Goal: Task Accomplishment & Management: Complete application form

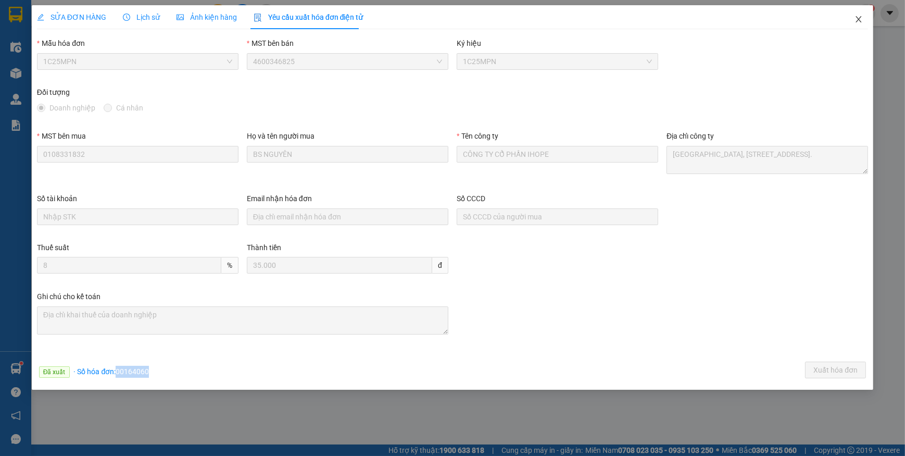
drag, startPoint x: 862, startPoint y: 22, endPoint x: 170, endPoint y: 17, distance: 692.7
click at [862, 22] on icon "close" at bounding box center [859, 19] width 8 height 8
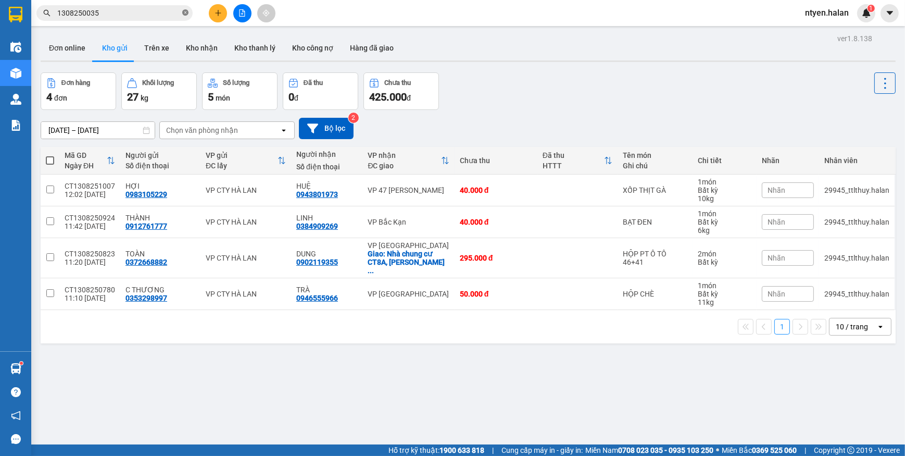
click at [184, 12] on icon "close-circle" at bounding box center [185, 12] width 6 height 6
click at [173, 14] on input "text" at bounding box center [118, 12] width 123 height 11
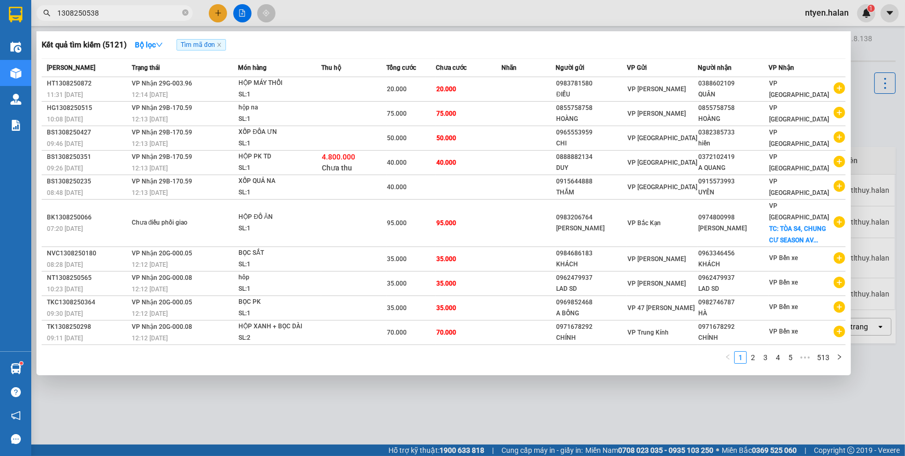
type input "1308250538"
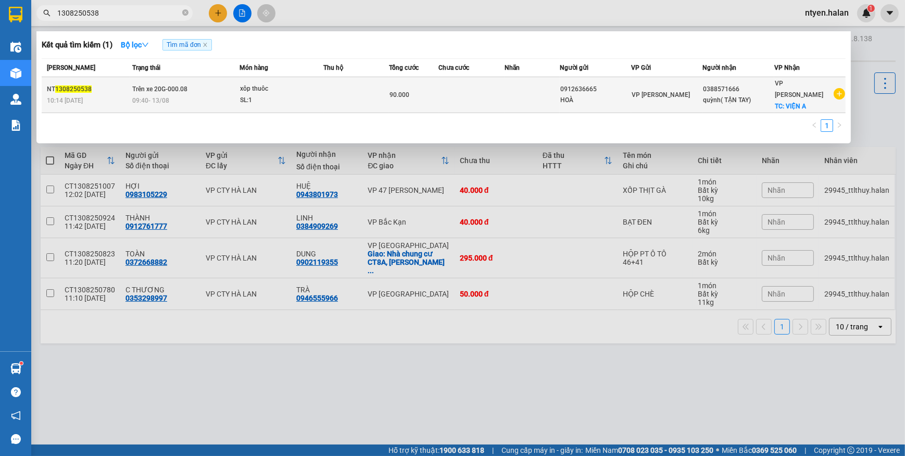
click at [161, 88] on td "Trên xe 20G-000.08 09:40 [DATE]" at bounding box center [185, 95] width 110 height 36
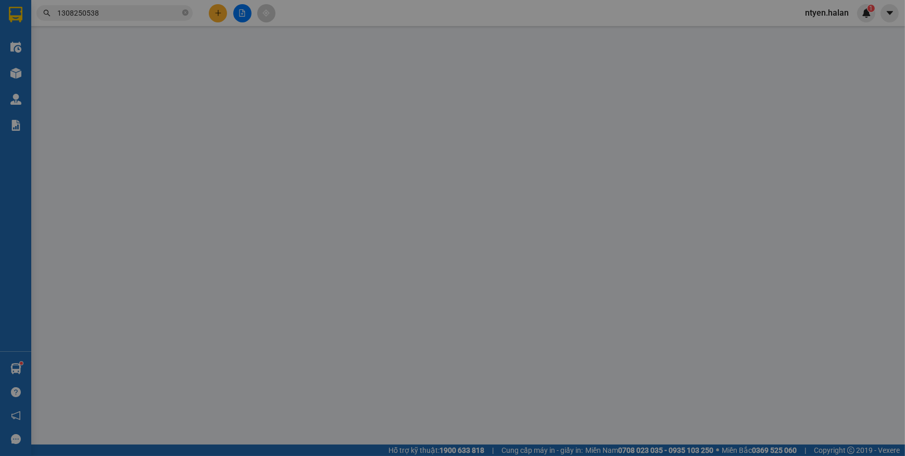
type input "0912636665"
type input "HOÀ"
type input "0388571666"
type input "quỳnh( TẬN TAY)"
checkbox input "true"
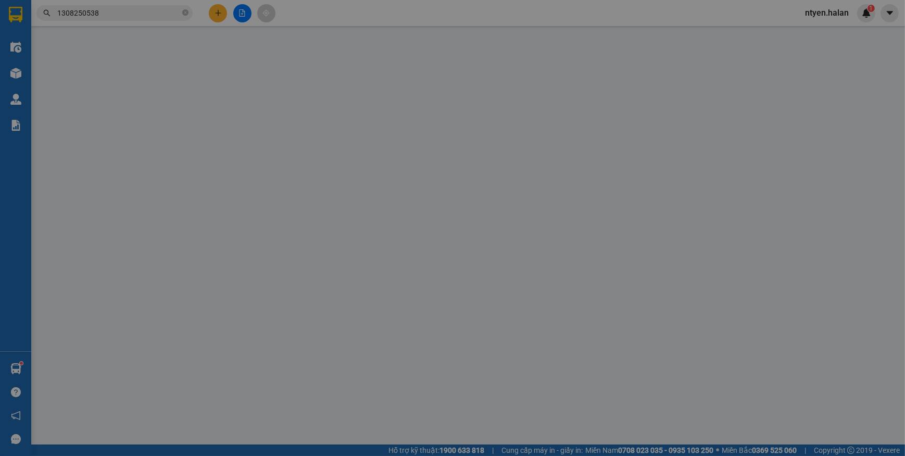
type input "VIỆN A"
type input "90.000"
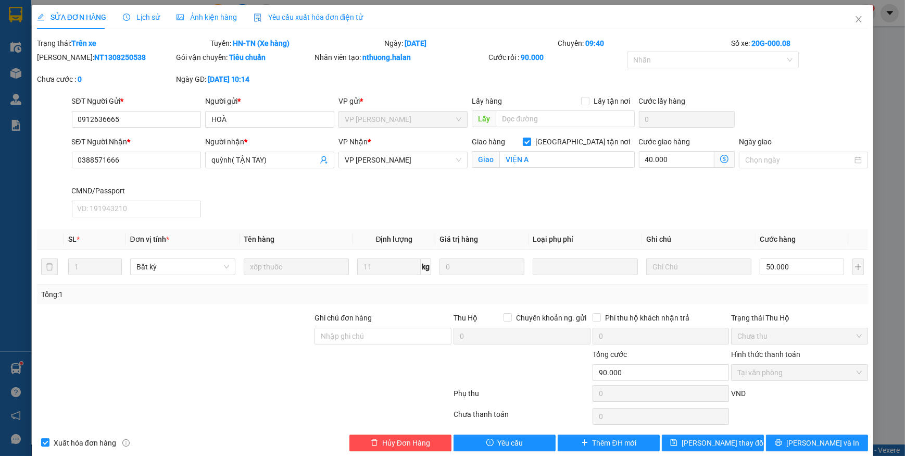
click at [303, 17] on span "Yêu cầu xuất hóa đơn điện tử" at bounding box center [309, 17] width 110 height 8
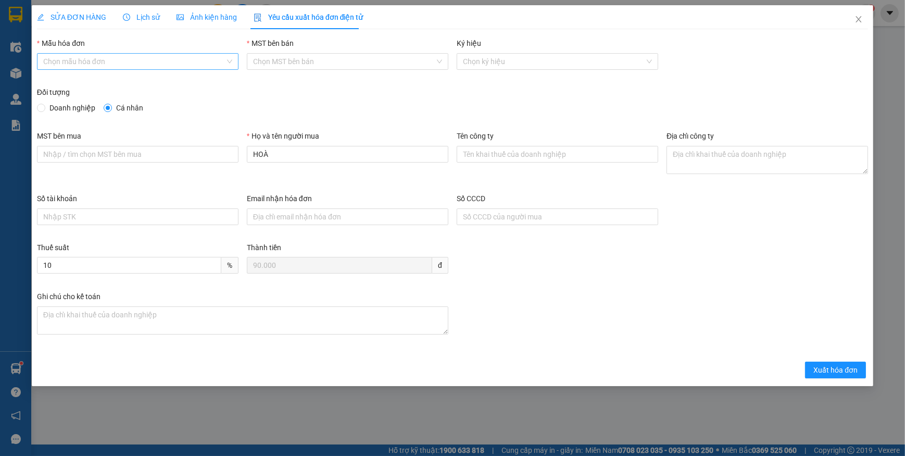
click at [99, 67] on input "Mẫu hóa đơn" at bounding box center [134, 62] width 182 height 16
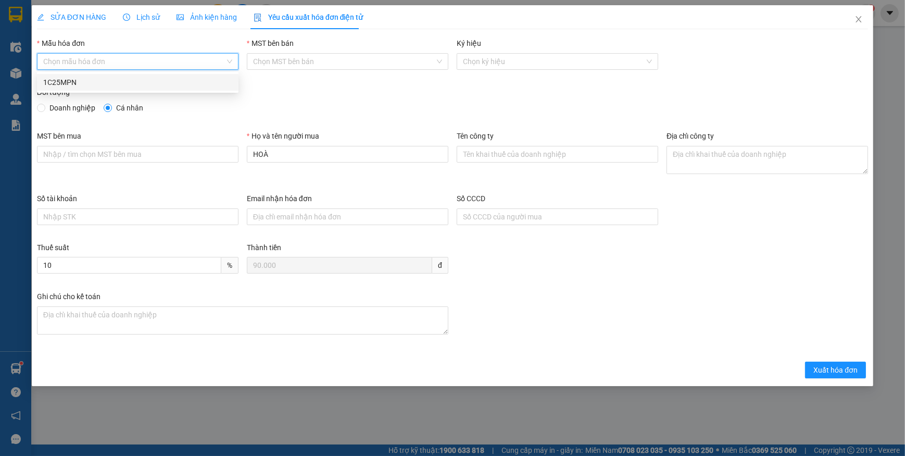
click at [72, 81] on div "1C25MPN" at bounding box center [137, 82] width 189 height 11
type input "8"
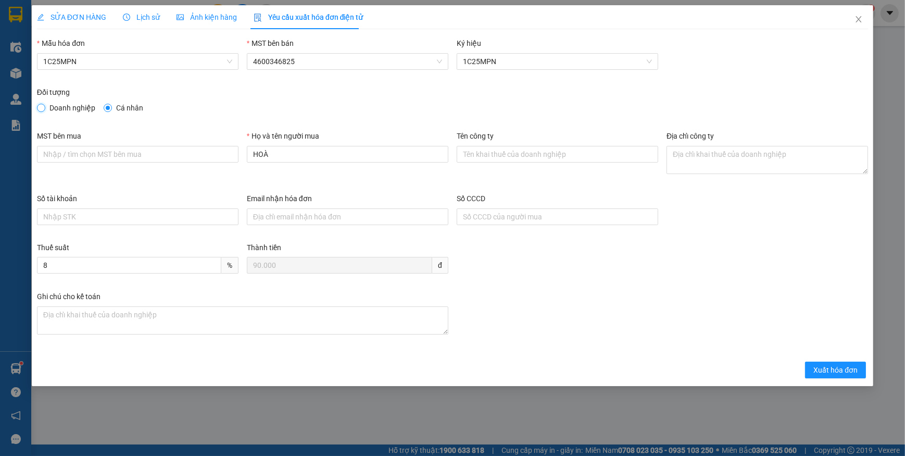
click at [44, 107] on input "Doanh nghiệp" at bounding box center [40, 107] width 7 height 7
radio input "true"
radio input "false"
click at [64, 151] on input "MST bên mua" at bounding box center [138, 154] width 202 height 17
click at [141, 147] on input "MST bên mua" at bounding box center [138, 154] width 202 height 17
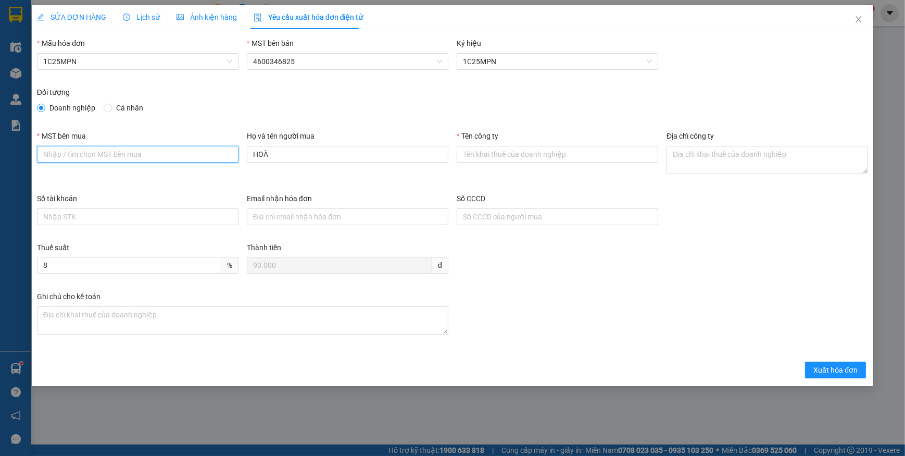
paste input "0102046331"
type input "0102046331"
click at [509, 149] on input "Tên công ty" at bounding box center [558, 154] width 202 height 17
paste input "CÔNG TY CỔ PHẦN [GEOGRAPHIC_DATA]"
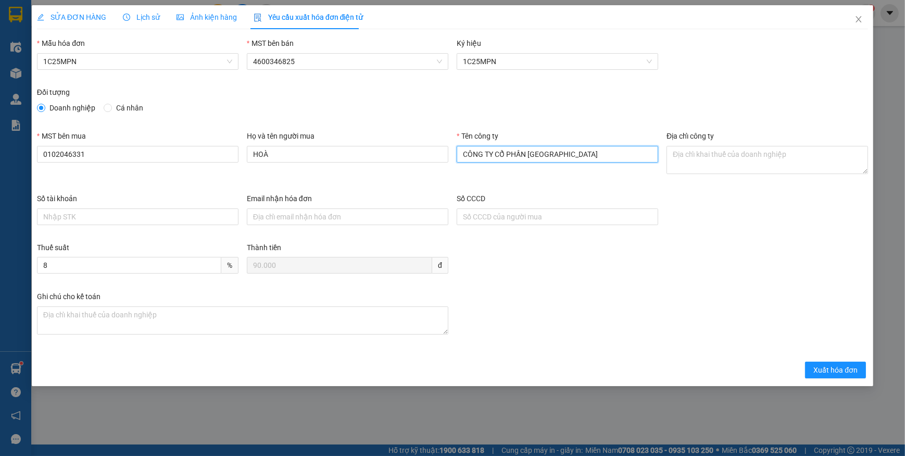
type input "CÔNG TY CỔ PHẦN [GEOGRAPHIC_DATA]"
click at [743, 161] on textarea "Địa chỉ công ty" at bounding box center [768, 160] width 202 height 28
paste textarea "Số 26 hẻm [STREET_ADDRESS]."
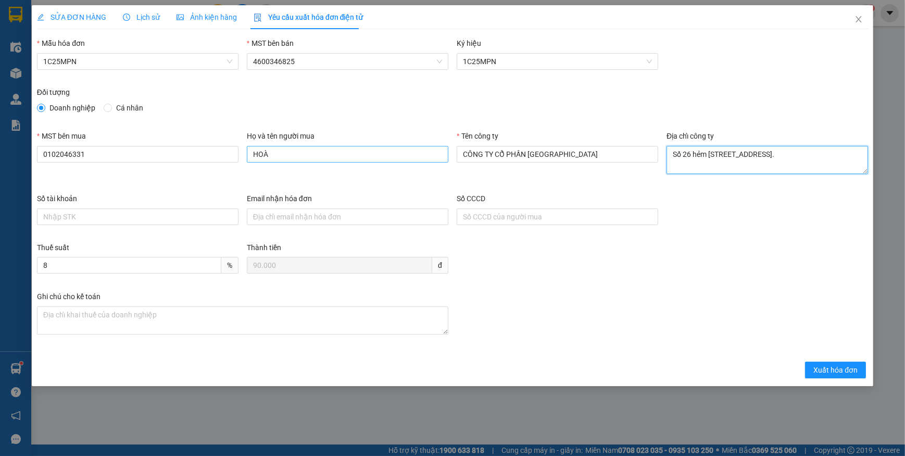
type textarea "Số 26 hẻm [STREET_ADDRESS]."
drag, startPoint x: 304, startPoint y: 159, endPoint x: 210, endPoint y: 156, distance: 93.3
click at [210, 156] on div "MST bên mua 0102046331 Họ và tên người mua HOÀ Tên công ty CÔNG TY CỔ PHẦN VIỆT…" at bounding box center [453, 161] width 840 height 62
click at [260, 155] on input "le thanh hoà" at bounding box center [348, 154] width 202 height 17
type input "l"
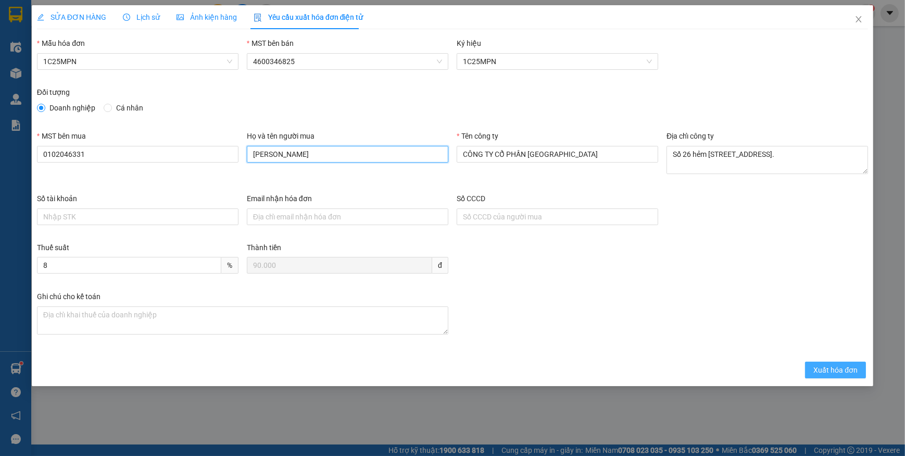
type input "[PERSON_NAME]"
click at [852, 367] on span "Xuất hóa đơn" at bounding box center [835, 369] width 44 height 11
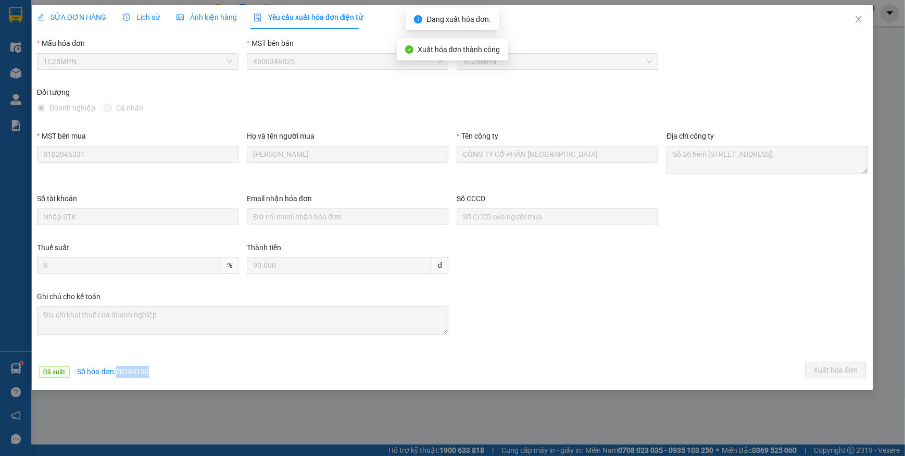
drag, startPoint x: 117, startPoint y: 372, endPoint x: 176, endPoint y: 374, distance: 59.4
click at [176, 374] on div "Đã xuất · Số hóa đơn: 00164130 Xuất hóa đơn" at bounding box center [452, 371] width 835 height 20
copy span "00164130"
click at [858, 23] on icon "close" at bounding box center [859, 19] width 8 height 8
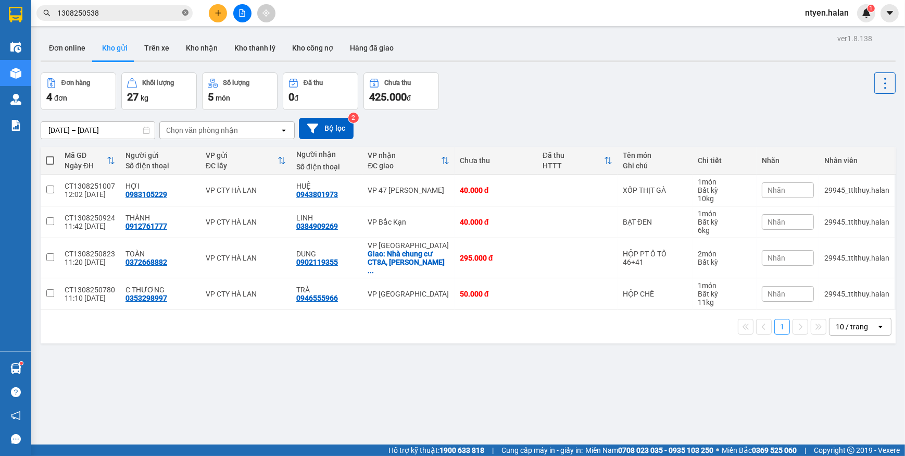
click at [183, 14] on icon "close-circle" at bounding box center [185, 12] width 6 height 6
click at [146, 11] on input "text" at bounding box center [118, 12] width 123 height 11
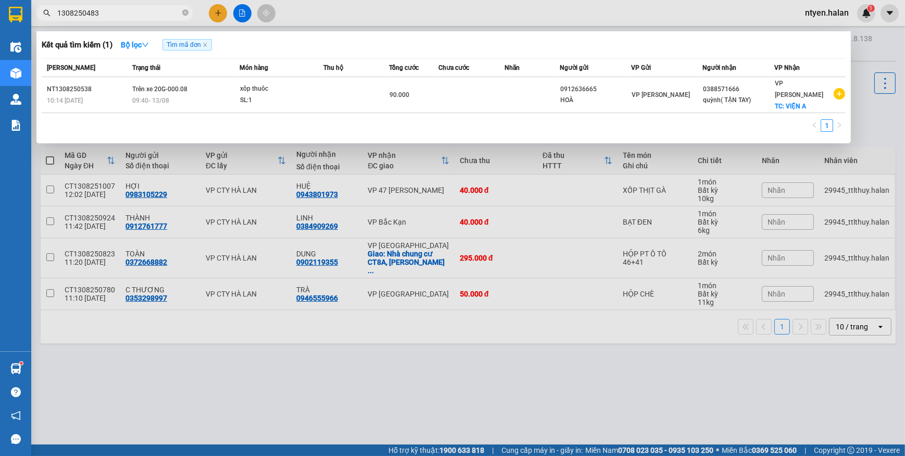
type input "1308250483"
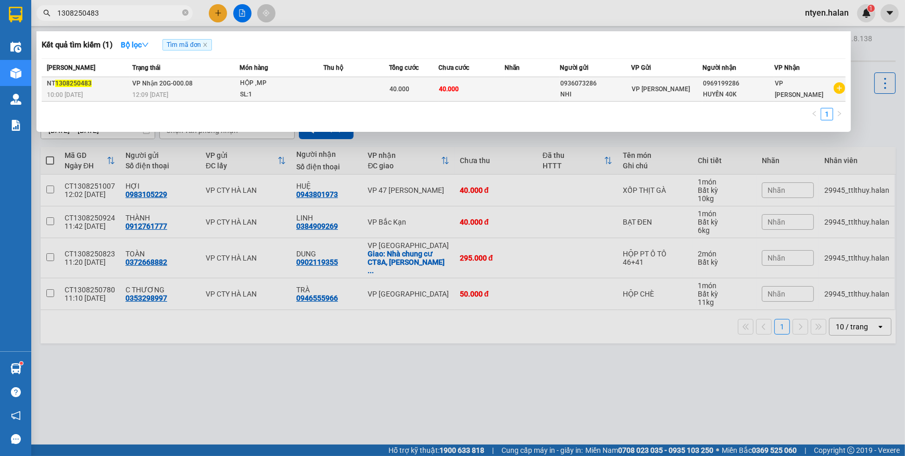
click at [185, 84] on span "VP Nhận 20G-000.08" at bounding box center [162, 83] width 60 height 7
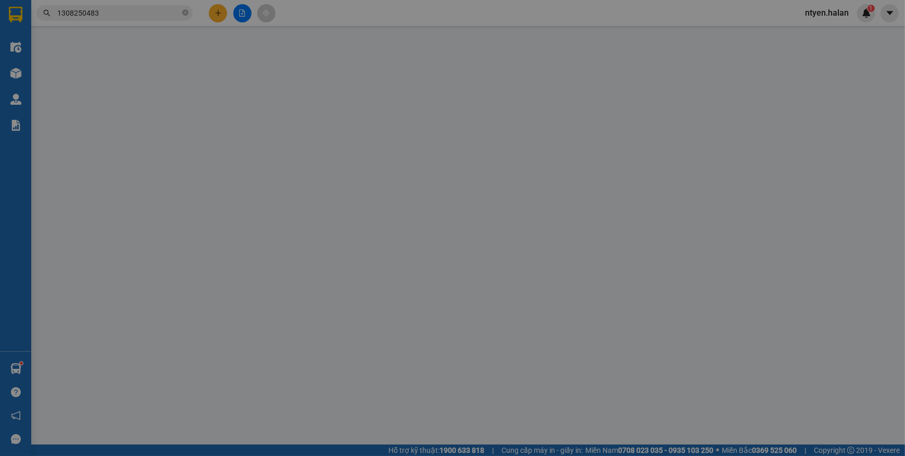
type input "0936073286"
type input "NHI"
type input "0969199286"
type input "HUYỀN 40K"
type input "40.000"
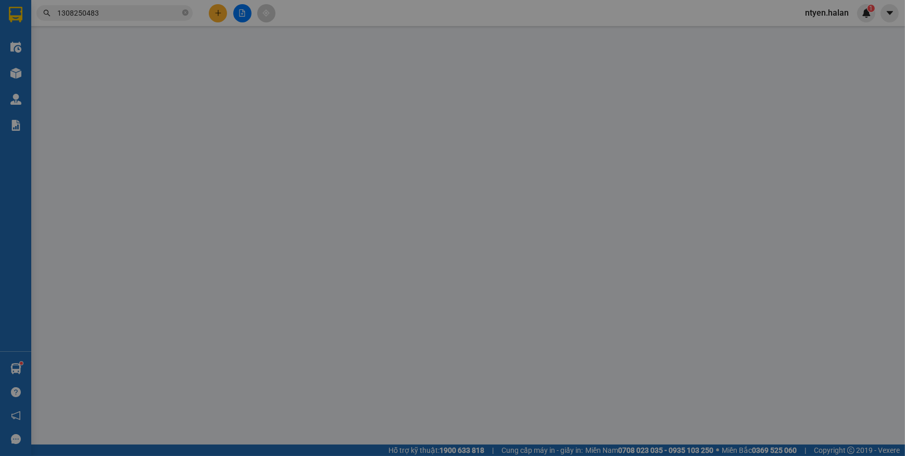
type input "40.000"
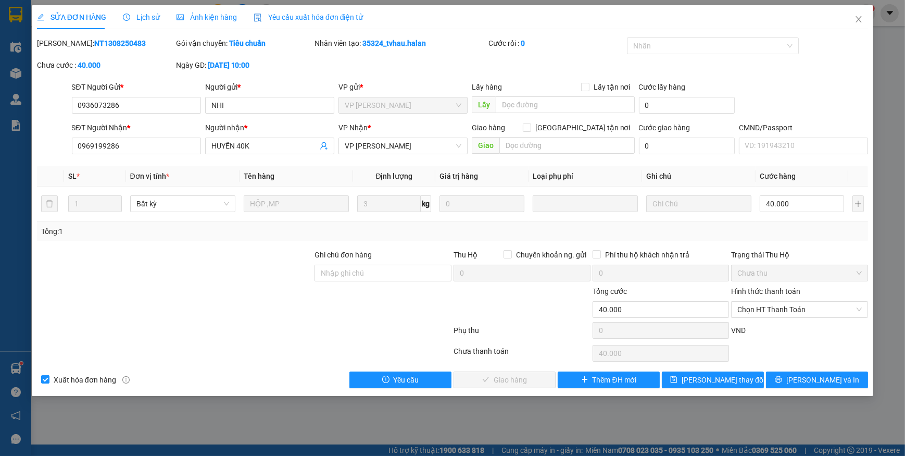
click at [294, 14] on span "Yêu cầu xuất hóa đơn điện tử" at bounding box center [309, 17] width 110 height 8
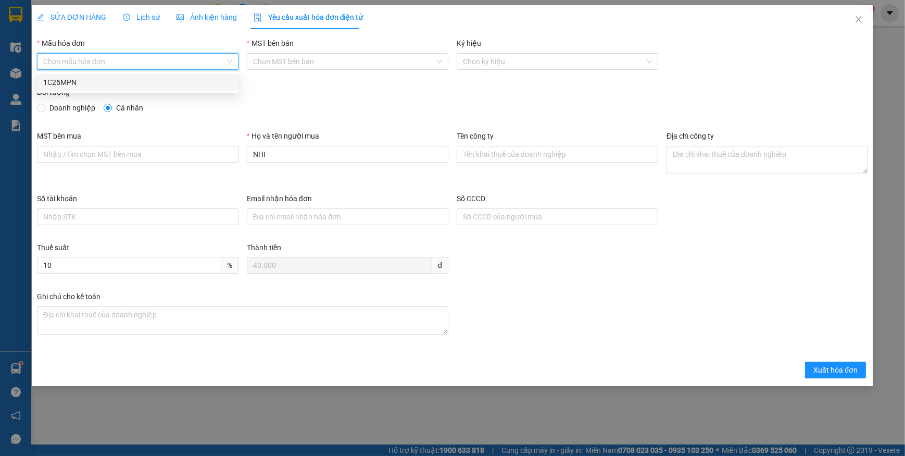
drag, startPoint x: 73, startPoint y: 58, endPoint x: 74, endPoint y: 82, distance: 24.5
click at [73, 60] on input "Mẫu hóa đơn" at bounding box center [134, 62] width 182 height 16
click at [67, 85] on div "1C25MPN" at bounding box center [137, 82] width 189 height 11
type input "8"
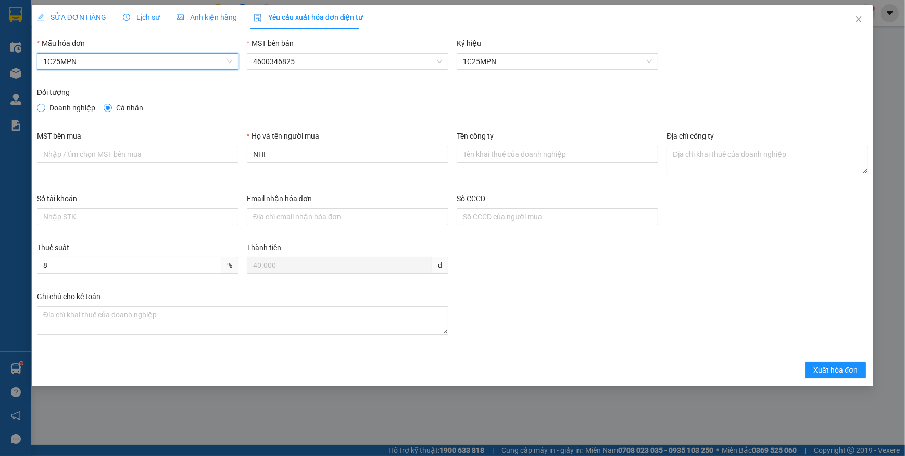
click at [45, 108] on span at bounding box center [41, 108] width 8 height 8
click at [44, 108] on input "Doanh nghiệp" at bounding box center [40, 107] width 7 height 7
radio input "true"
radio input "false"
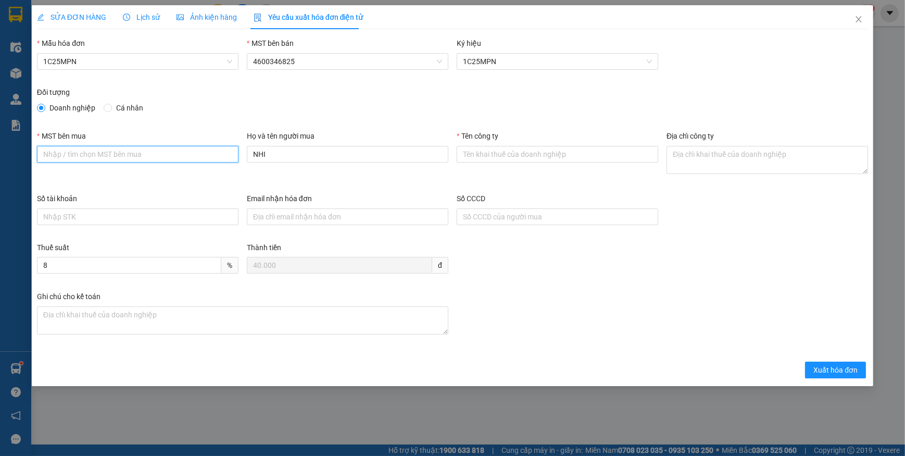
click at [151, 154] on input "MST bên mua" at bounding box center [138, 154] width 202 height 17
paste input "4601636598"
type input "4601636598"
click at [552, 151] on input "Tên công ty" at bounding box center [558, 154] width 202 height 17
paste input "CÔNG TY TNHH THƯƠNG MẠI THCOS"
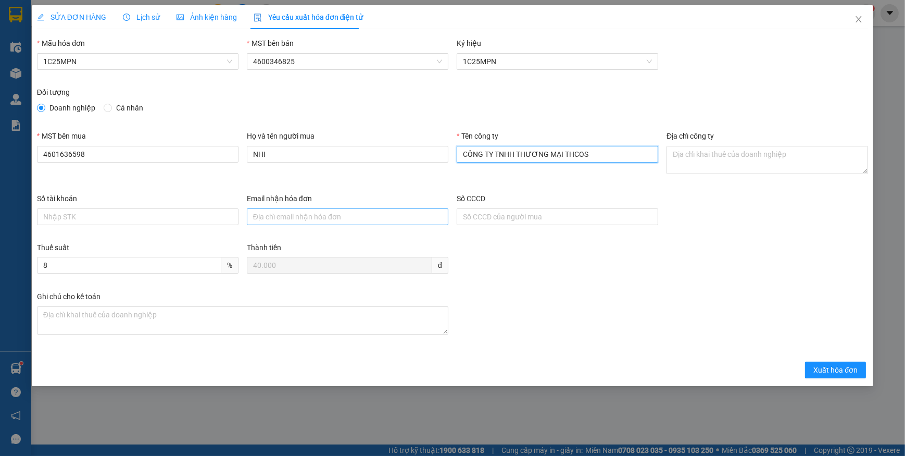
type input "CÔNG TY TNHH THƯƠNG MẠI THCOS"
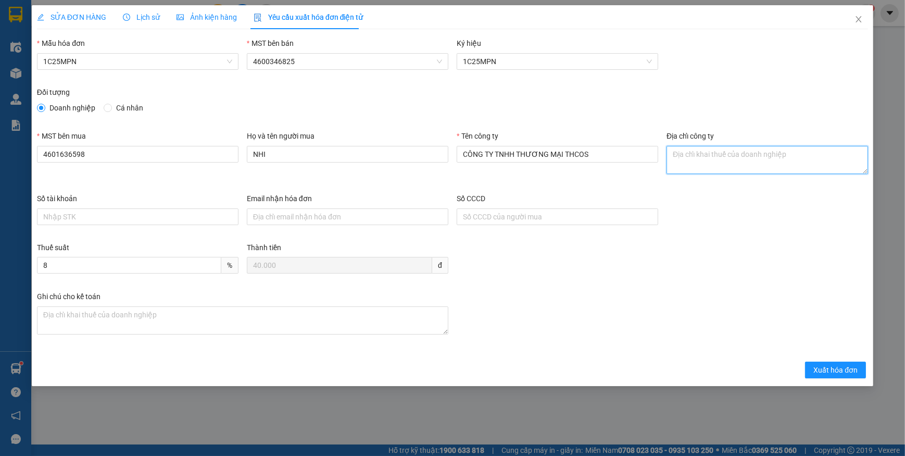
click at [712, 157] on textarea "Địa chỉ công ty" at bounding box center [768, 160] width 202 height 28
paste textarea "Số 17, ngõ 616, [GEOGRAPHIC_DATA][PERSON_NAME], [GEOGRAPHIC_DATA][PERSON_NAME],…"
type textarea "Số 17, ngõ 616, [GEOGRAPHIC_DATA][PERSON_NAME], [GEOGRAPHIC_DATA][PERSON_NAME],…"
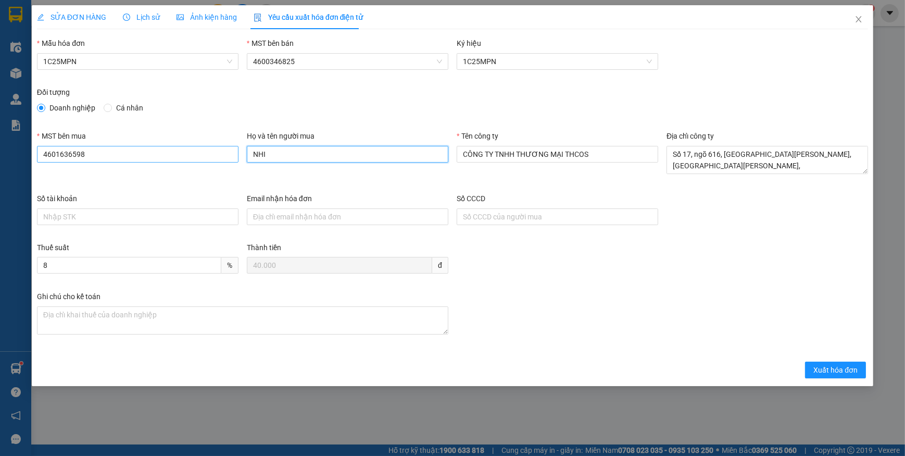
drag, startPoint x: 297, startPoint y: 151, endPoint x: 208, endPoint y: 153, distance: 89.6
click at [208, 153] on div "MST bên mua 4601636598 Họ và tên người mua NHI Tên công ty CÔNG TY TNHH THƯƠNG …" at bounding box center [453, 161] width 840 height 62
type input "huyền"
click at [827, 367] on span "Xuất hóa đơn" at bounding box center [835, 369] width 44 height 11
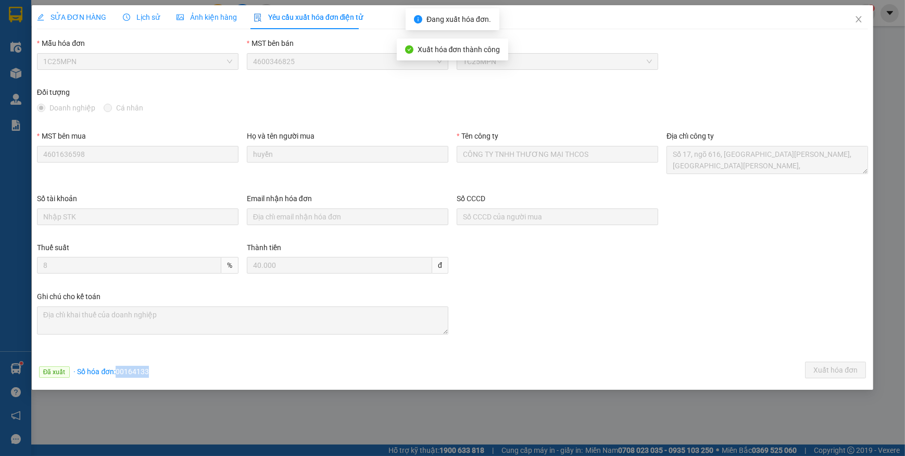
drag, startPoint x: 117, startPoint y: 372, endPoint x: 170, endPoint y: 372, distance: 52.6
click at [170, 372] on div "Đã xuất · Số hóa đơn: 00164133 Xuất hóa đơn" at bounding box center [452, 371] width 835 height 20
copy span "00164133"
click at [858, 22] on icon "close" at bounding box center [859, 19] width 8 height 8
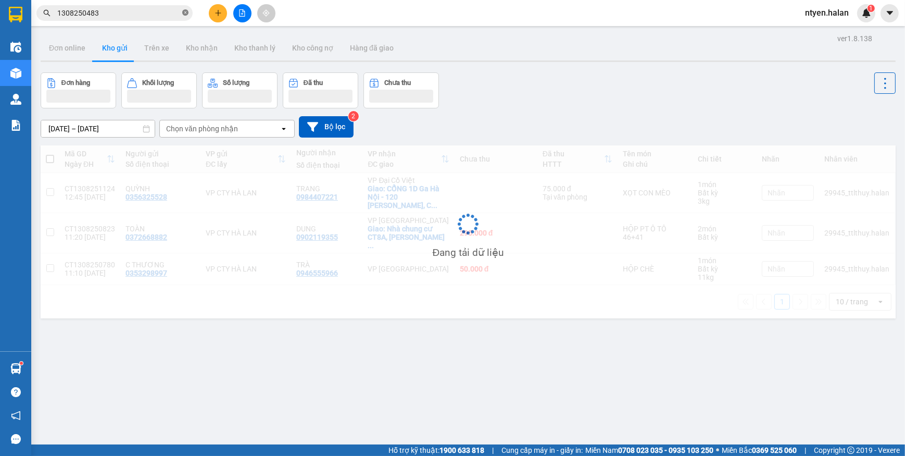
click at [186, 12] on icon "close-circle" at bounding box center [185, 12] width 6 height 6
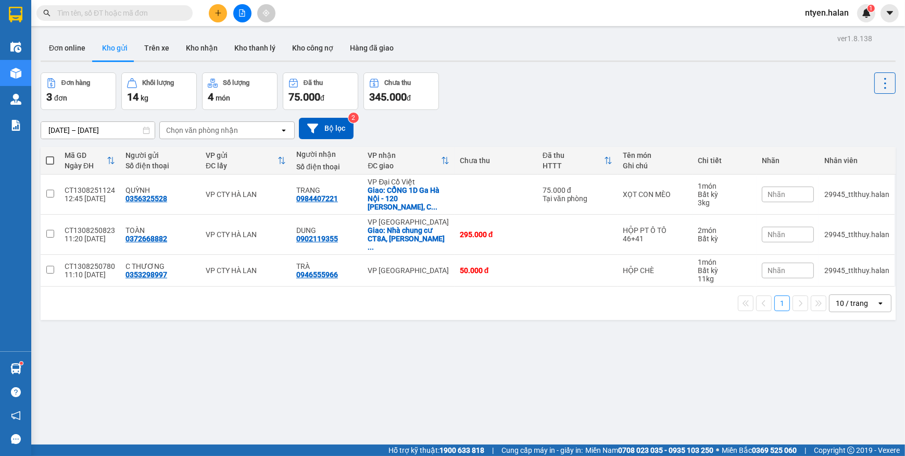
click at [178, 12] on input "text" at bounding box center [118, 12] width 123 height 11
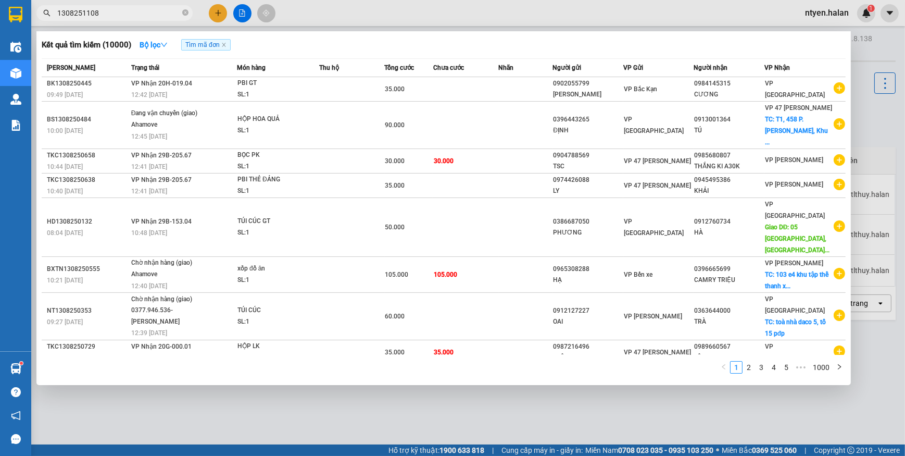
type input "1308251108"
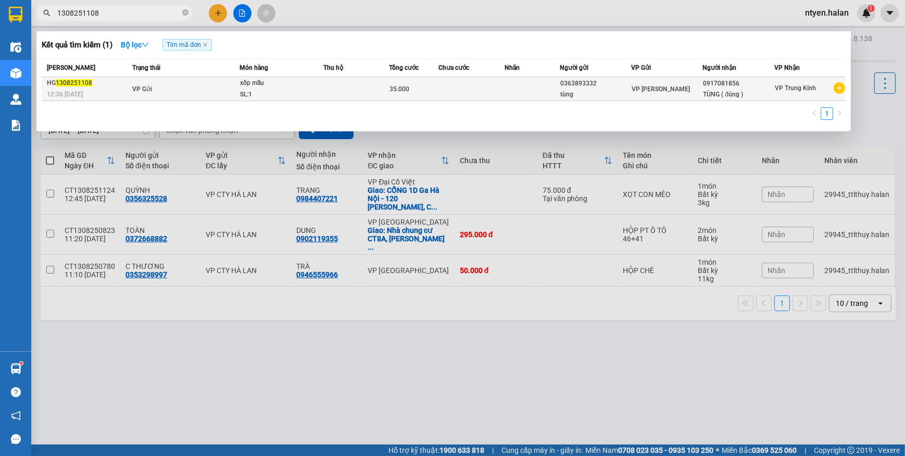
click at [139, 86] on span "VP Gửi" at bounding box center [142, 88] width 20 height 7
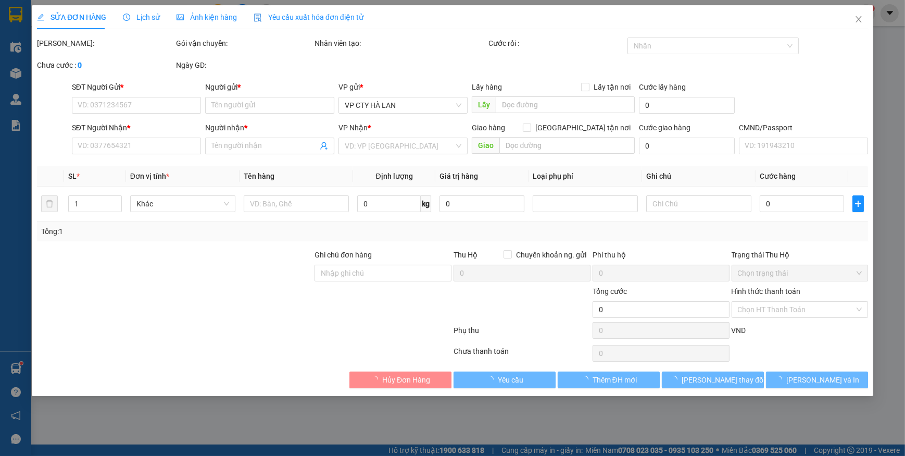
type input "0363893332"
type input "tùng"
type input "0917081856"
type input "TÙNG ( đúng )"
type input "35.000"
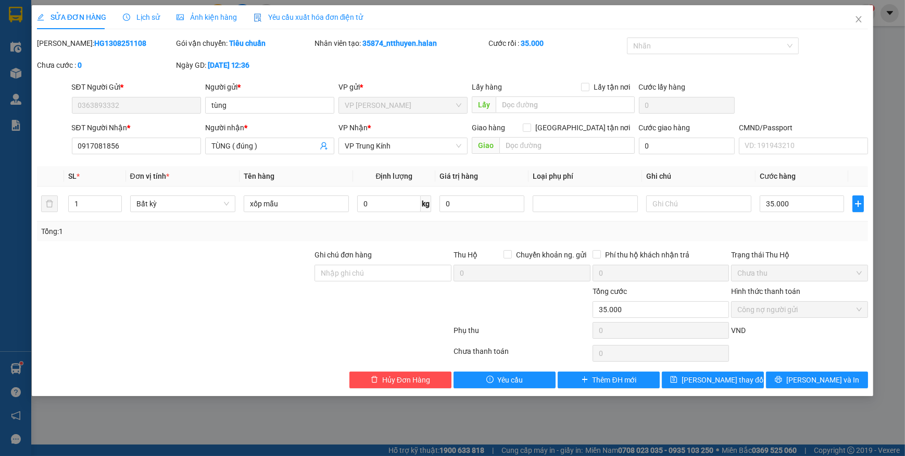
click at [296, 17] on span "Yêu cầu xuất hóa đơn điện tử" at bounding box center [309, 17] width 110 height 8
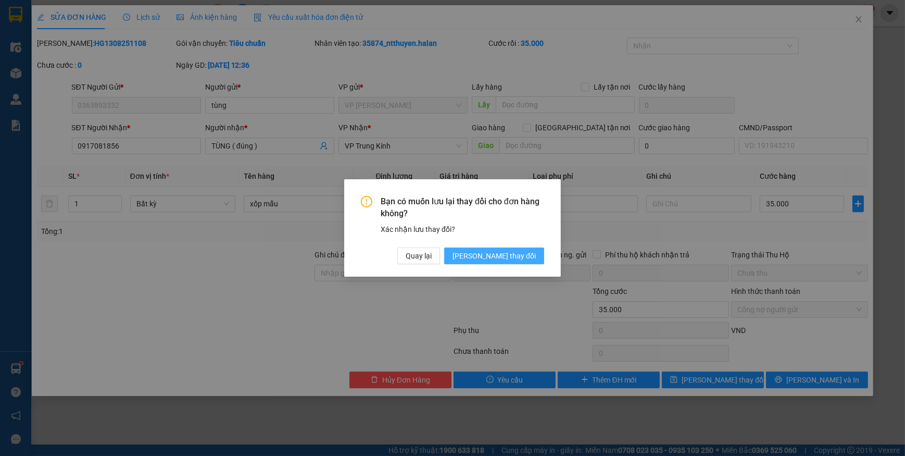
click at [497, 255] on span "[PERSON_NAME] thay đổi" at bounding box center [494, 255] width 83 height 11
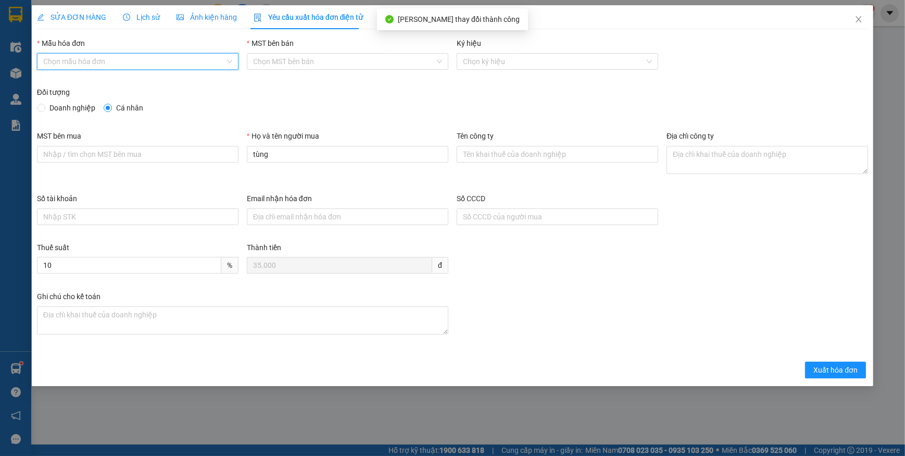
click at [74, 55] on input "Mẫu hóa đơn" at bounding box center [134, 62] width 182 height 16
click at [54, 79] on div "1C25MPN" at bounding box center [137, 82] width 189 height 11
type input "8"
click at [42, 105] on input "Doanh nghiệp" at bounding box center [40, 107] width 7 height 7
radio input "true"
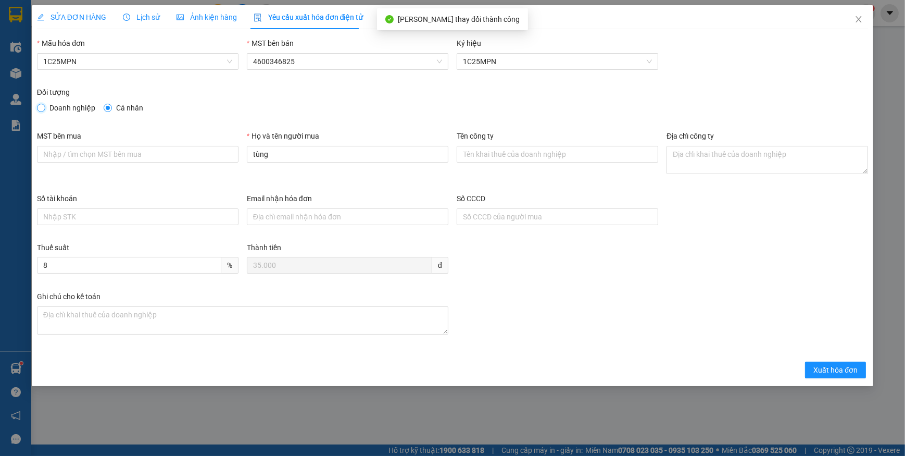
radio input "false"
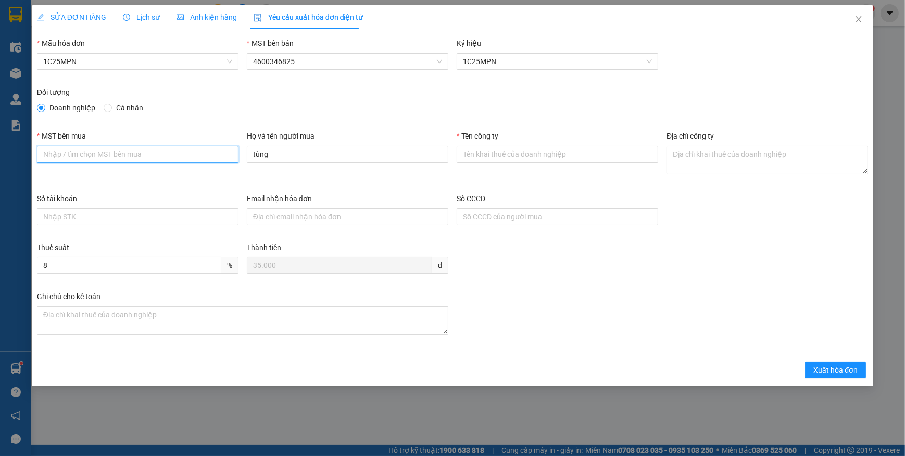
click at [137, 158] on input "MST bên mua" at bounding box center [138, 154] width 202 height 17
paste input "0101234974"
type input "0101234974"
click at [480, 152] on input "Tên công ty" at bounding box center [558, 154] width 202 height 17
paste input "CÔNG TY TNHH MEDLATEC [GEOGRAPHIC_DATA]"
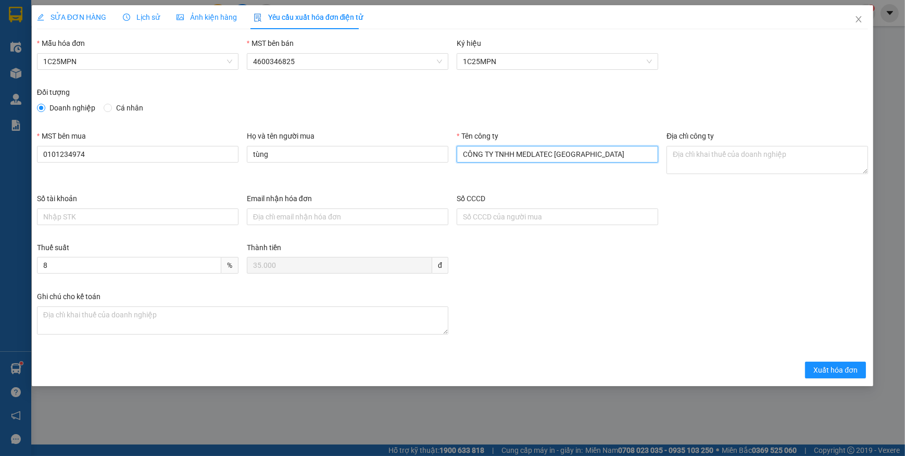
type input "CÔNG TY TNHH MEDLATEC [GEOGRAPHIC_DATA]"
click at [679, 169] on textarea "Địa chỉ công ty" at bounding box center [768, 160] width 202 height 28
paste textarea "Số 42 - 44, [GEOGRAPHIC_DATA], [GEOGRAPHIC_DATA], [GEOGRAPHIC_DATA], [GEOGRAPHI…"
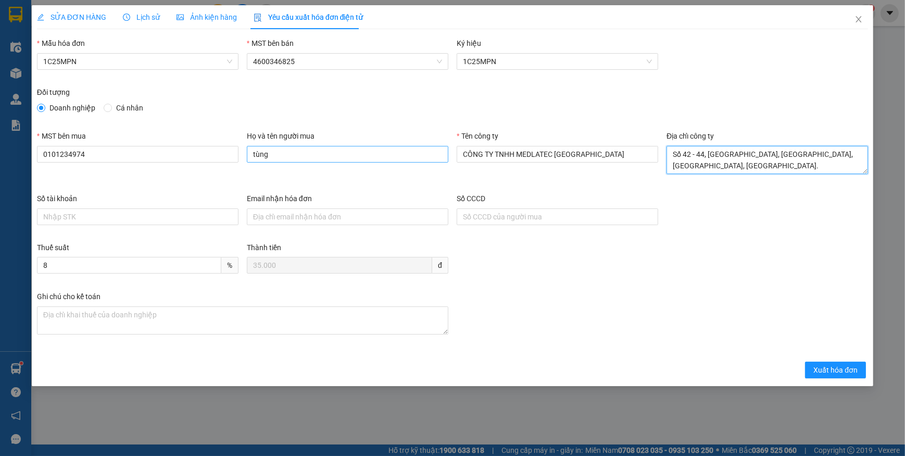
type textarea "Số 42 - 44, [GEOGRAPHIC_DATA], [GEOGRAPHIC_DATA], [GEOGRAPHIC_DATA], [GEOGRAPHI…"
click at [284, 153] on input "tùng" at bounding box center [348, 154] width 202 height 17
type input "t"
type input "[PERSON_NAME]"
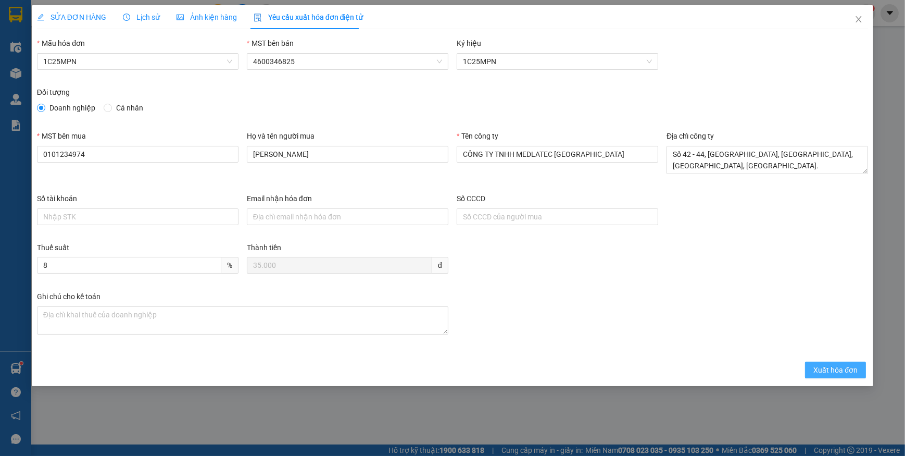
click at [844, 369] on span "Xuất hóa đơn" at bounding box center [835, 369] width 44 height 11
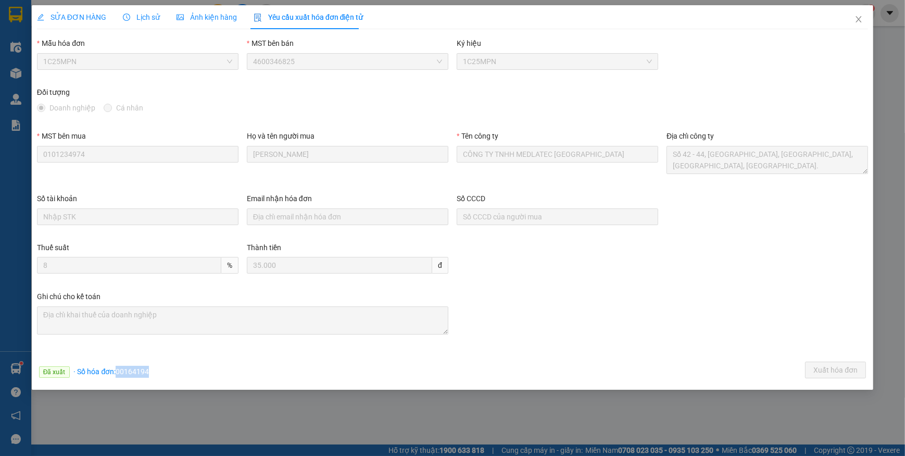
drag, startPoint x: 117, startPoint y: 369, endPoint x: 157, endPoint y: 375, distance: 40.0
click at [157, 375] on div "Đã xuất · Số hóa đơn: 00164194 Xuất hóa đơn" at bounding box center [452, 371] width 835 height 20
copy span "00164194"
